Goal: Task Accomplishment & Management: Use online tool/utility

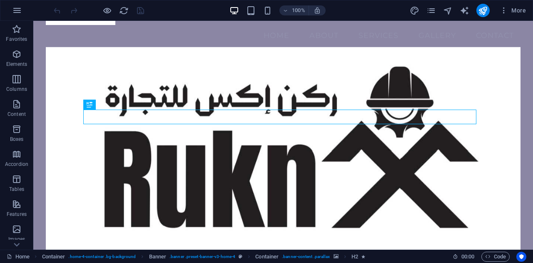
scroll to position [38, 0]
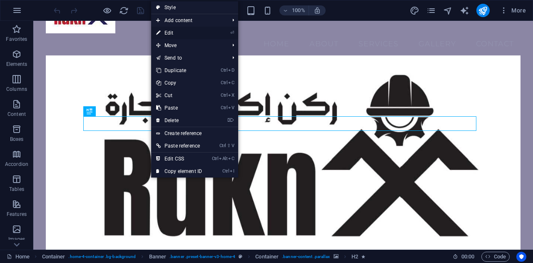
click at [192, 37] on link "⏎ Edit" at bounding box center [179, 33] width 56 height 12
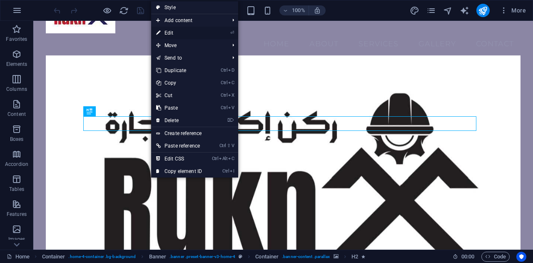
click at [48, 40] on div "Menu Home About Services Gallery Contact" at bounding box center [282, 24] width 499 height 82
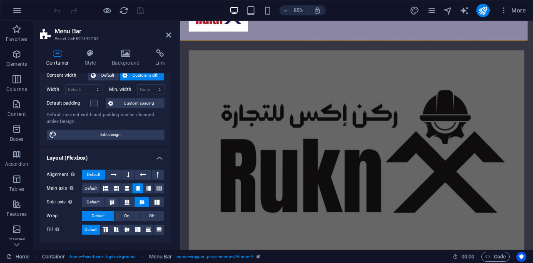
scroll to position [12, 0]
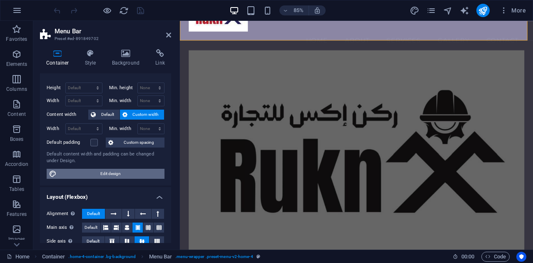
click at [123, 173] on span "Edit design" at bounding box center [110, 173] width 103 height 10
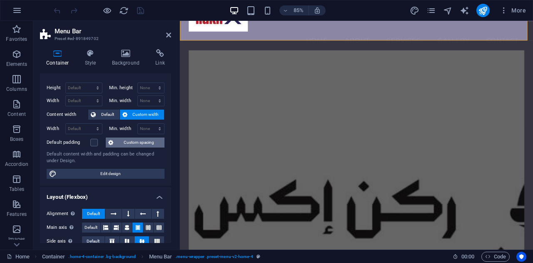
select select "px"
select select "200"
select select "px"
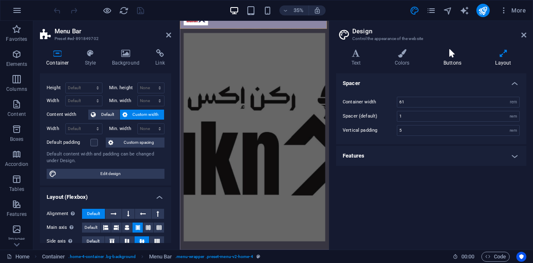
click at [453, 64] on h4 "Buttons" at bounding box center [454, 57] width 52 height 17
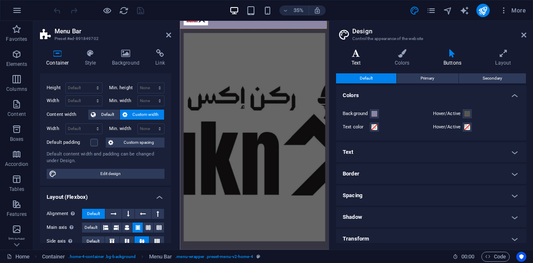
click at [360, 58] on h4 "Text" at bounding box center [357, 57] width 43 height 17
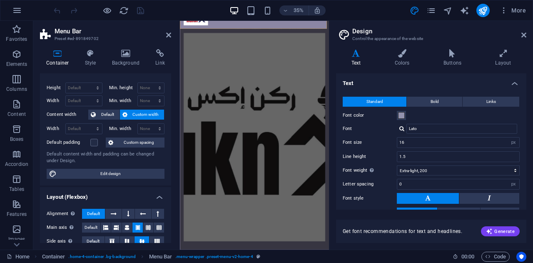
scroll to position [52, 0]
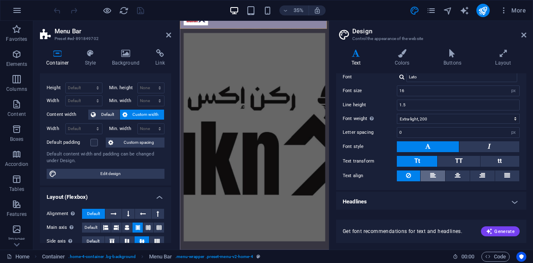
click at [441, 173] on button at bounding box center [432, 175] width 24 height 11
click at [521, 35] on icon at bounding box center [523, 35] width 5 height 7
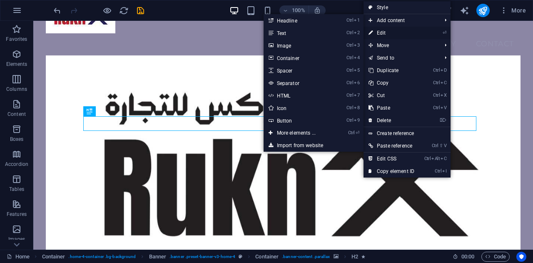
click at [404, 30] on link "⏎ Edit" at bounding box center [391, 33] width 56 height 12
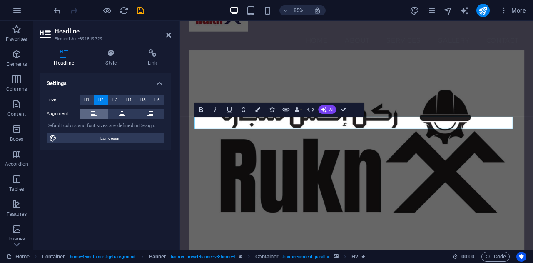
click at [97, 113] on button at bounding box center [94, 114] width 28 height 10
click at [106, 58] on h4 "Style" at bounding box center [113, 57] width 42 height 17
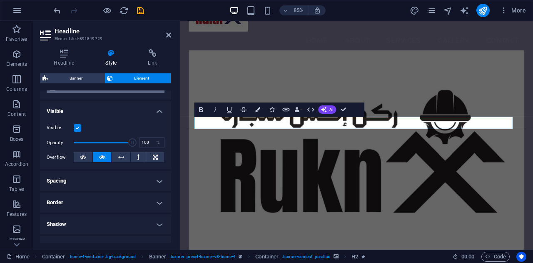
scroll to position [0, 0]
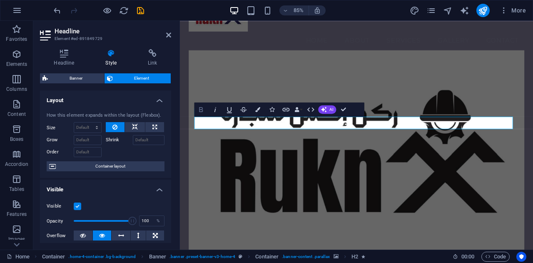
click at [198, 112] on icon "button" at bounding box center [201, 109] width 8 height 8
click at [215, 111] on icon "button" at bounding box center [215, 109] width 2 height 5
click at [256, 107] on icon "button" at bounding box center [257, 109] width 5 height 5
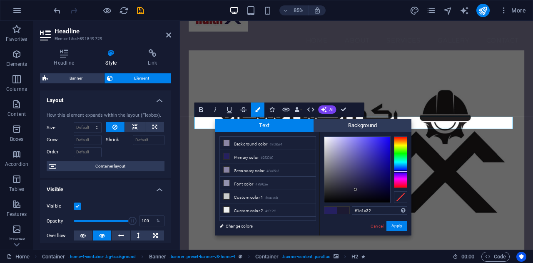
drag, startPoint x: 354, startPoint y: 171, endPoint x: 355, endPoint y: 189, distance: 18.0
click at [355, 189] on div at bounding box center [357, 169] width 66 height 66
drag, startPoint x: 354, startPoint y: 189, endPoint x: 357, endPoint y: 183, distance: 6.9
click at [357, 183] on div at bounding box center [356, 182] width 3 height 3
type input "#3e3a68"
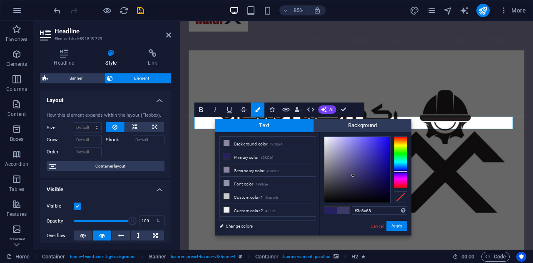
drag, startPoint x: 356, startPoint y: 183, endPoint x: 353, endPoint y: 175, distance: 8.2
click at [353, 175] on div at bounding box center [352, 174] width 3 height 3
click at [400, 227] on button "Apply" at bounding box center [396, 226] width 21 height 10
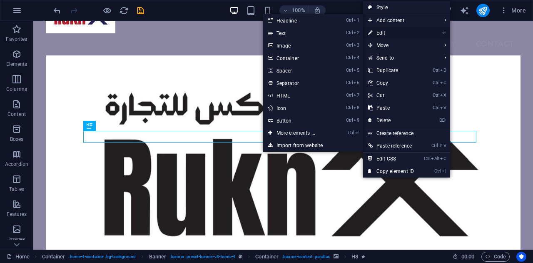
click at [395, 34] on link "⏎ Edit" at bounding box center [391, 33] width 56 height 12
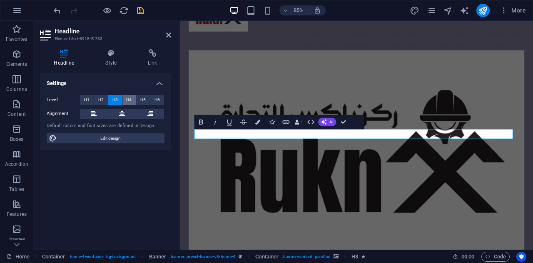
click at [131, 98] on button "H4" at bounding box center [129, 100] width 14 height 10
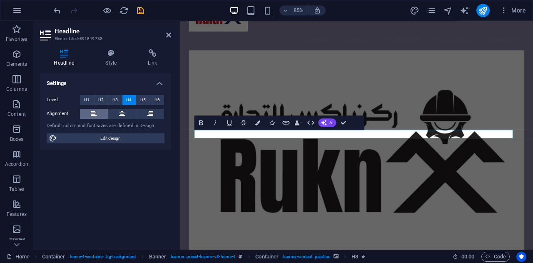
click at [99, 113] on button at bounding box center [94, 114] width 28 height 10
click at [198, 119] on icon "button" at bounding box center [201, 122] width 8 height 8
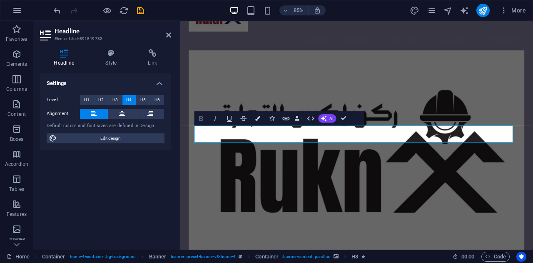
click at [198, 118] on icon "button" at bounding box center [201, 118] width 8 height 8
click at [196, 158] on figure at bounding box center [387, 177] width 394 height 245
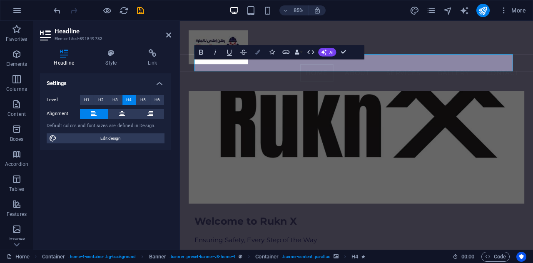
scroll to position [112, 0]
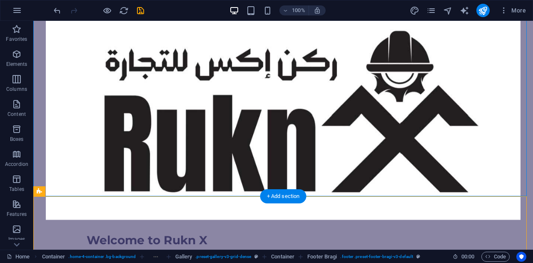
click at [303, 115] on figure at bounding box center [283, 115] width 474 height 208
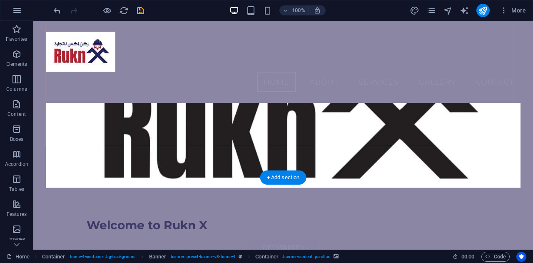
scroll to position [0, 0]
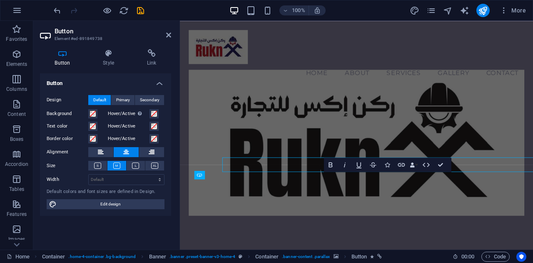
click at [128, 186] on div "Design Default Primary Secondary Background Hover/Active Switch to preview mode…" at bounding box center [105, 152] width 131 height 128
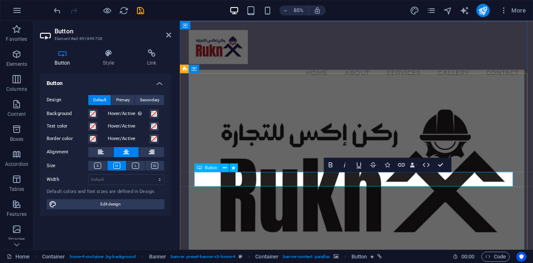
drag, startPoint x: 336, startPoint y: 214, endPoint x: 207, endPoint y: 202, distance: 129.9
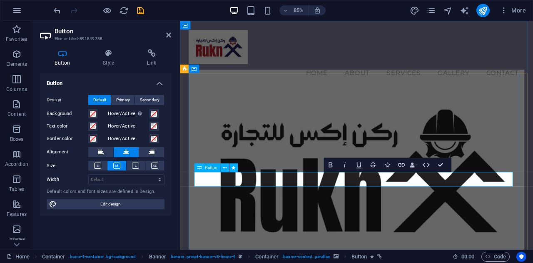
click at [58, 8] on icon "undo" at bounding box center [57, 11] width 10 height 10
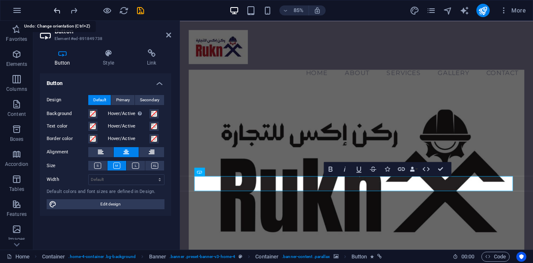
click at [58, 8] on icon "undo" at bounding box center [57, 11] width 10 height 10
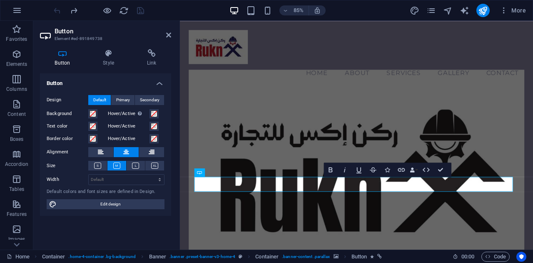
click at [58, 8] on div at bounding box center [98, 10] width 93 height 13
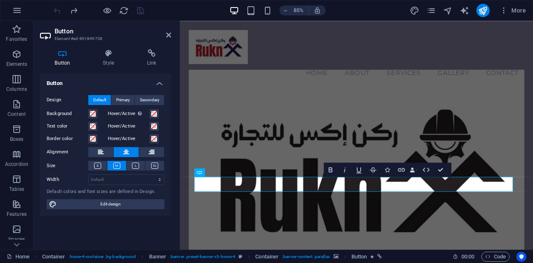
click at [58, 8] on div at bounding box center [98, 10] width 93 height 13
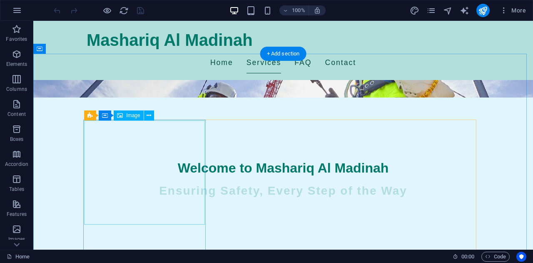
scroll to position [152, 0]
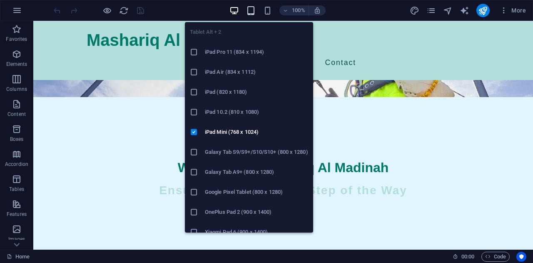
click at [253, 8] on icon "button" at bounding box center [251, 11] width 10 height 10
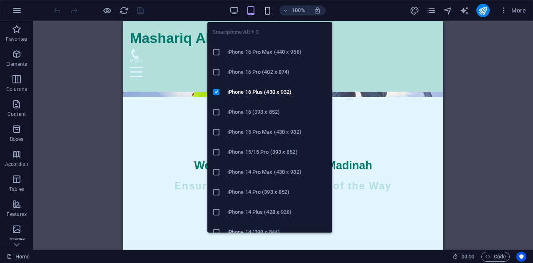
click at [266, 8] on icon "button" at bounding box center [268, 11] width 10 height 10
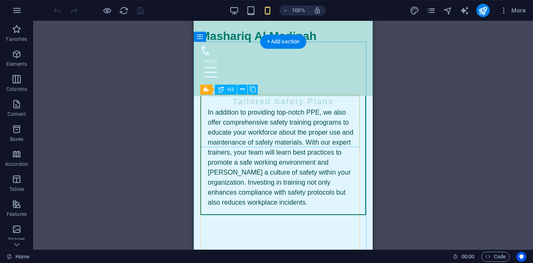
scroll to position [790, 0]
